Goal: Find specific page/section: Find specific page/section

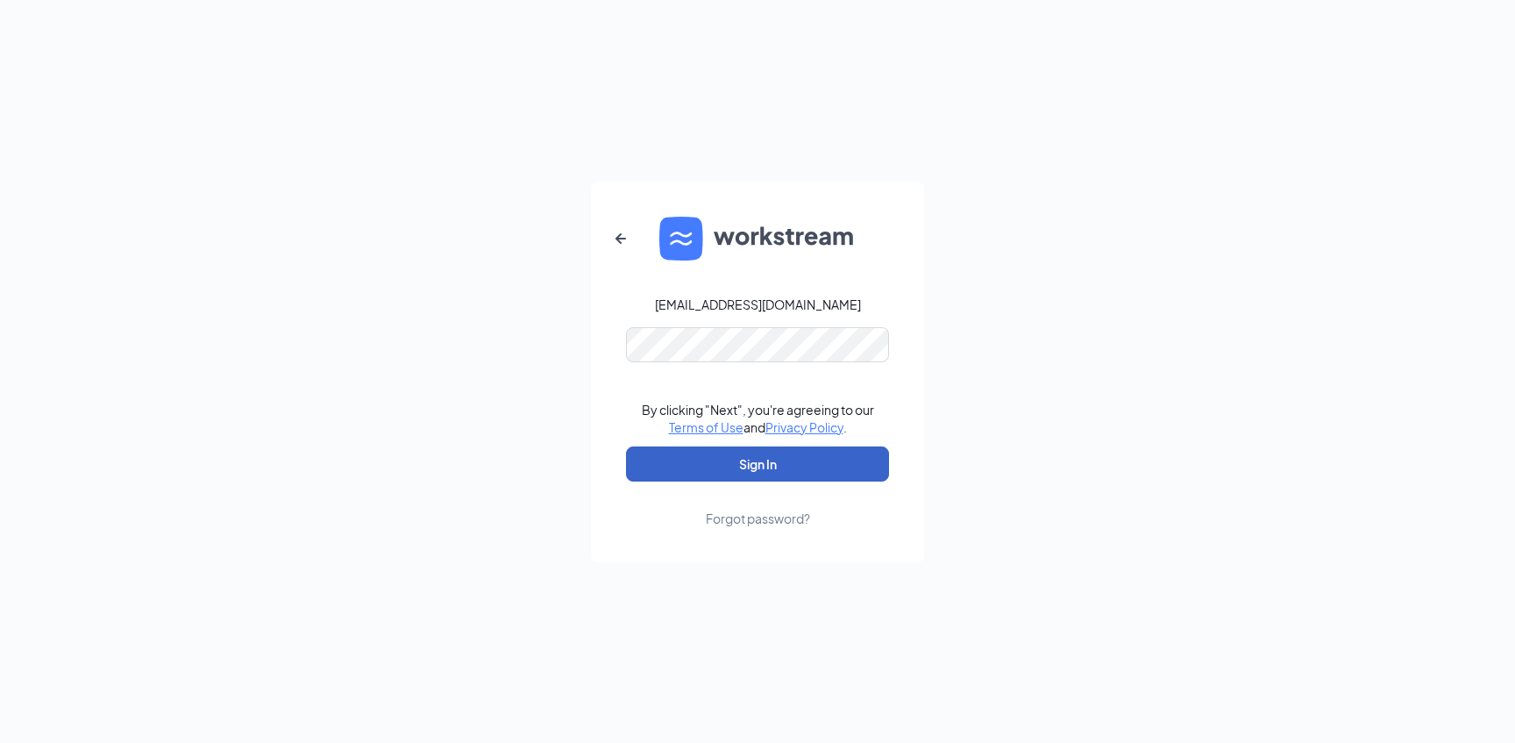
click at [711, 455] on button "Sign In" at bounding box center [757, 463] width 263 height 35
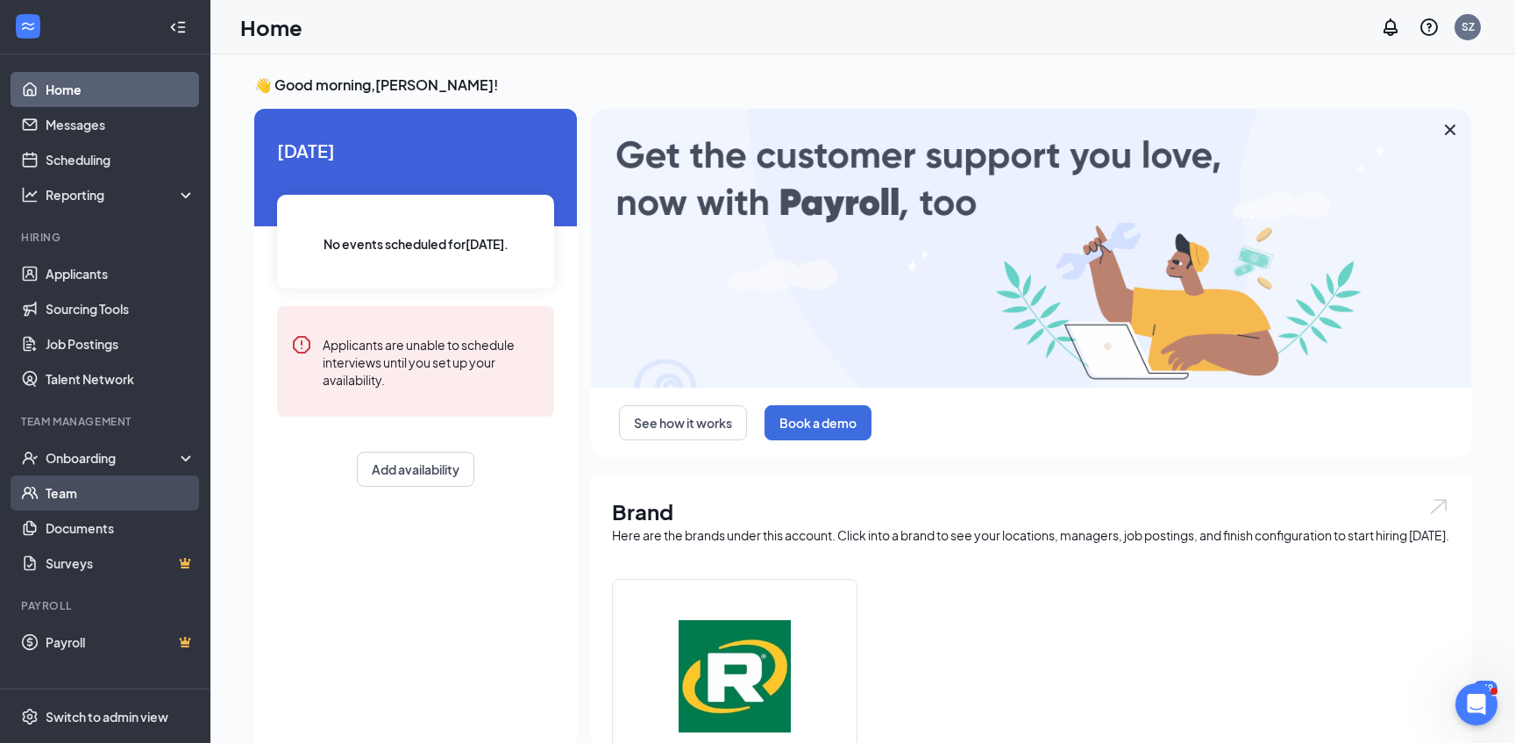
click at [105, 480] on link "Team" at bounding box center [121, 492] width 150 height 35
